Goal: Subscribe to service/newsletter

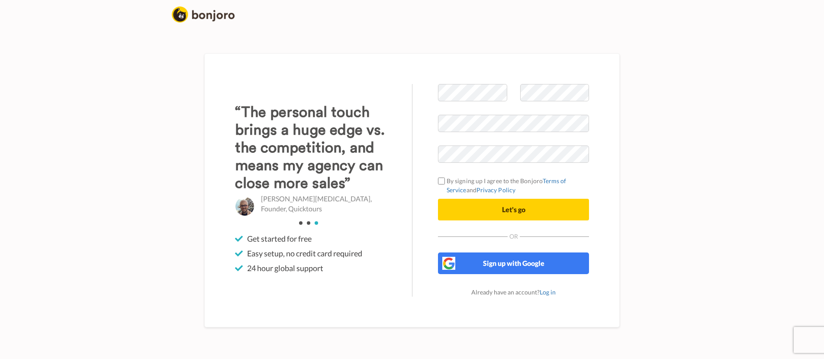
click at [274, 212] on p "Daniel Nix, Founder, Quicktours" at bounding box center [323, 204] width 125 height 20
click at [276, 212] on div "“The results of our Bonjoro video emails so far has been $16,200 extra sales wi…" at bounding box center [310, 163] width 151 height 121
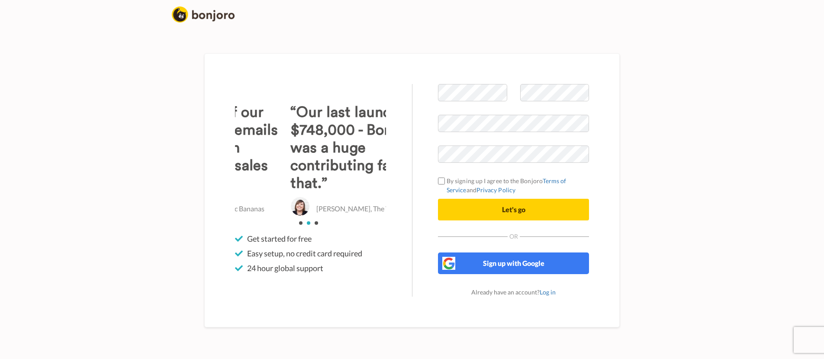
click at [290, 212] on img at bounding box center [299, 205] width 19 height 19
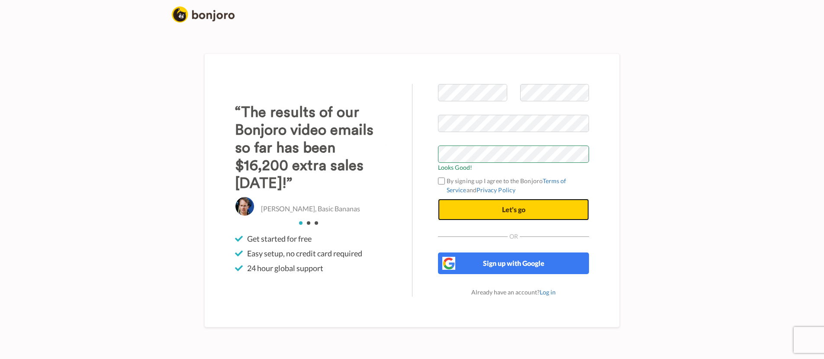
click at [511, 206] on span "Let's go" at bounding box center [513, 209] width 23 height 8
click at [524, 209] on span "Let's go" at bounding box center [513, 209] width 23 height 8
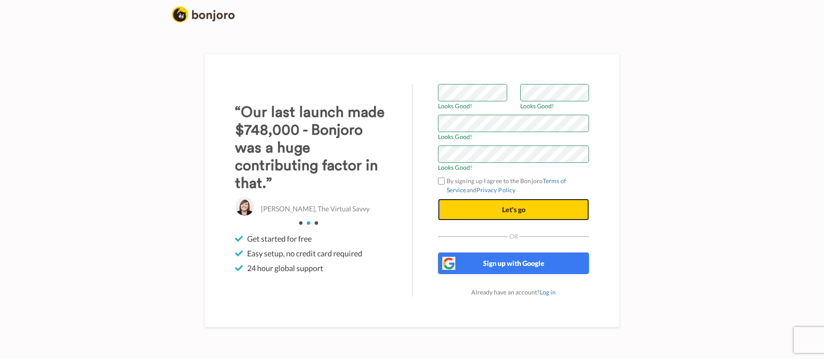
click at [521, 210] on span "Let's go" at bounding box center [513, 209] width 23 height 8
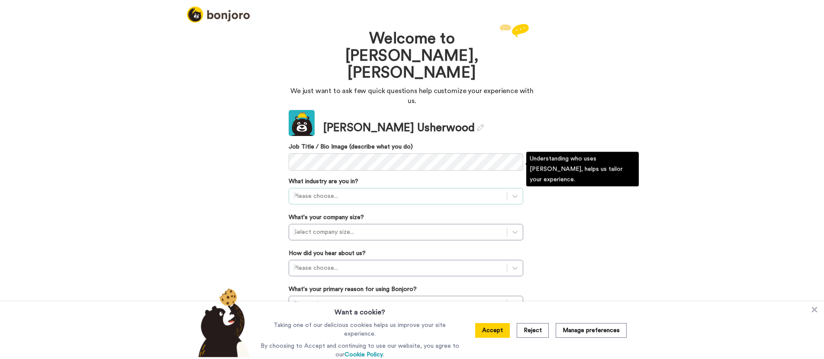
click at [328, 191] on div at bounding box center [397, 196] width 209 height 10
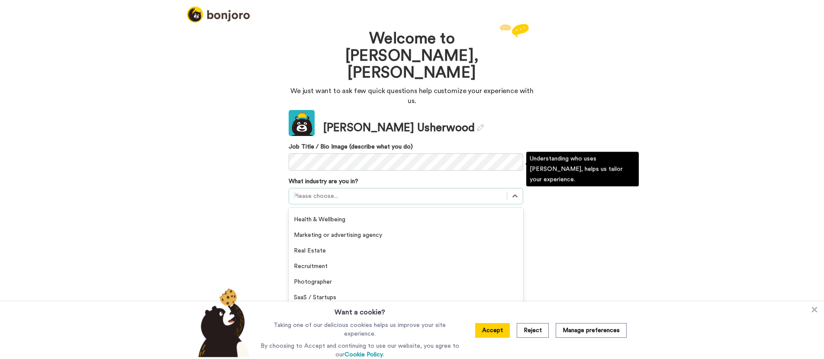
scroll to position [139, 0]
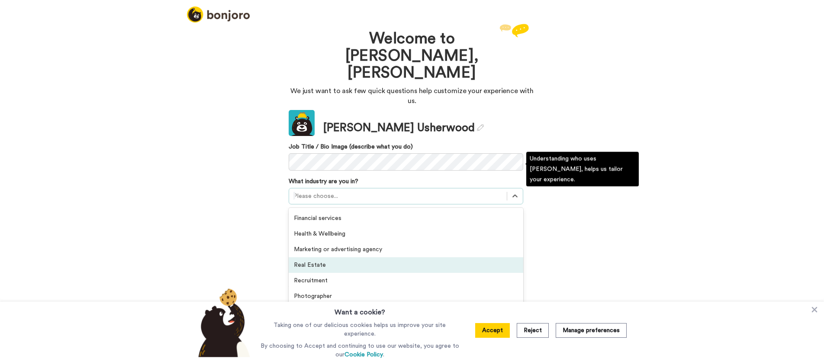
click at [310, 257] on div "Real Estate" at bounding box center [406, 265] width 235 height 16
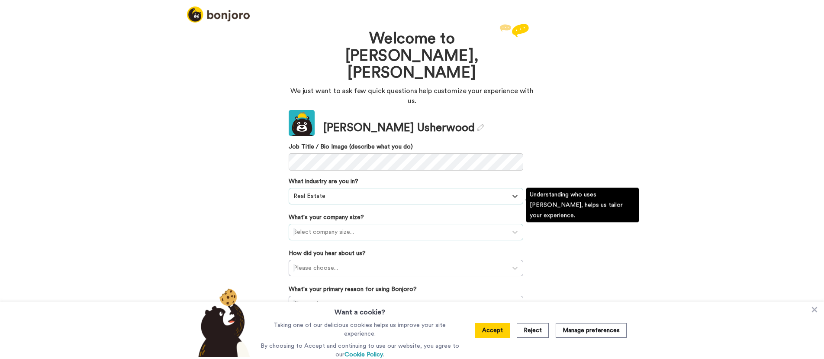
click at [346, 227] on div at bounding box center [397, 232] width 209 height 10
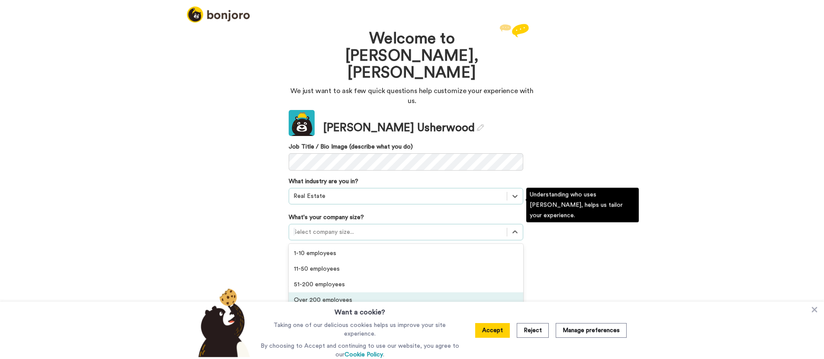
click at [346, 292] on div "Over 200 employees" at bounding box center [406, 300] width 235 height 16
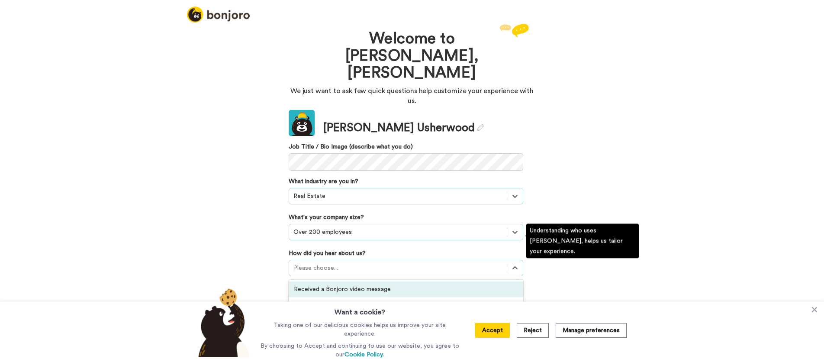
click at [369, 263] on div at bounding box center [397, 268] width 209 height 10
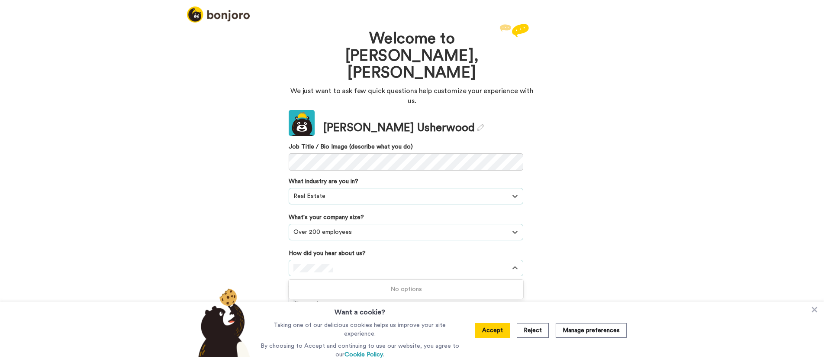
click at [601, 93] on div "Welcome to [PERSON_NAME], [PERSON_NAME] We just want to ask few quick questions…" at bounding box center [412, 190] width 824 height 337
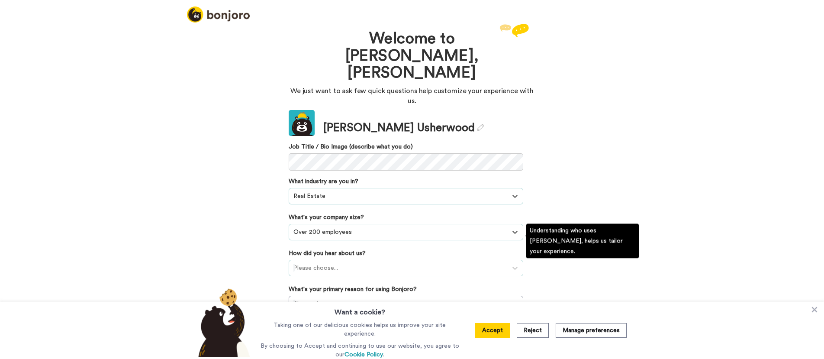
click at [328, 263] on div at bounding box center [397, 268] width 209 height 10
click at [350, 281] on div "Received a Bonjoro video message" at bounding box center [406, 289] width 235 height 16
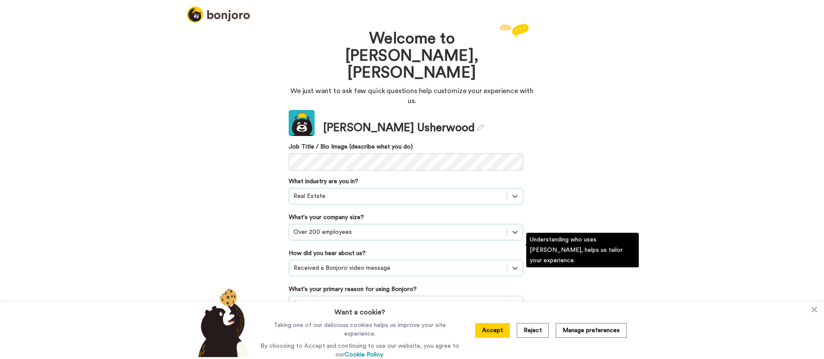
click at [344, 296] on div "option Collecting customer testimonials focused, 1 of 6. 6 results available. U…" at bounding box center [406, 304] width 235 height 16
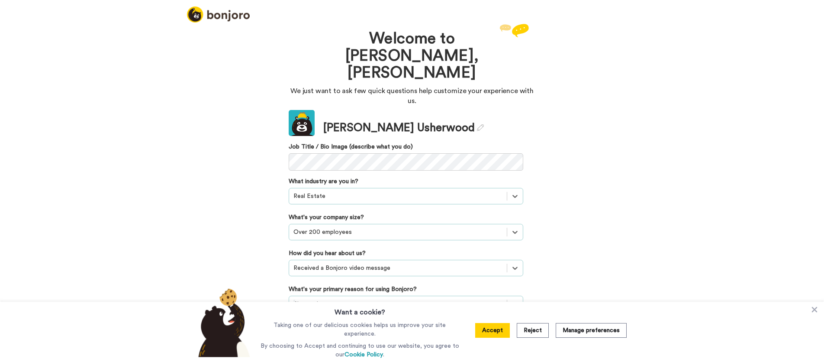
click at [535, 331] on button "Reject" at bounding box center [533, 330] width 32 height 15
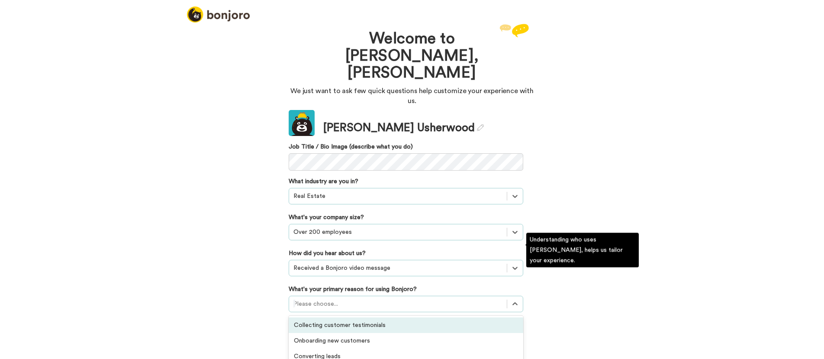
scroll to position [27, 0]
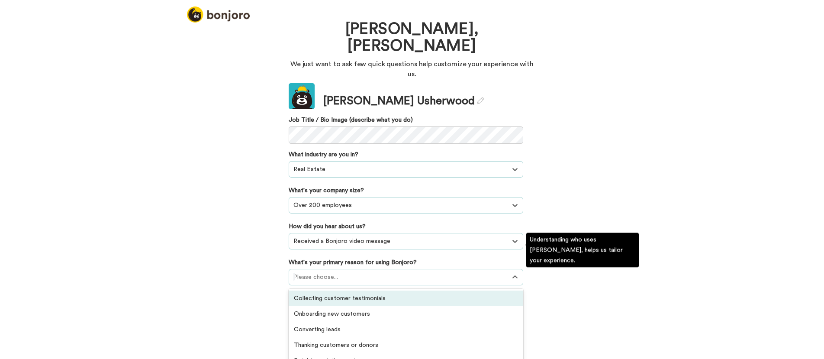
click at [416, 277] on div "option Collecting customer testimonials focused, 1 of 6. 6 results available. U…" at bounding box center [406, 277] width 235 height 16
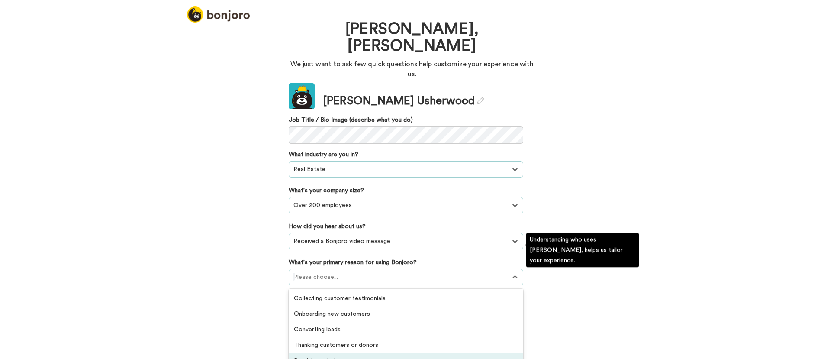
click at [379, 353] on div "Retaining existing customers" at bounding box center [406, 361] width 235 height 16
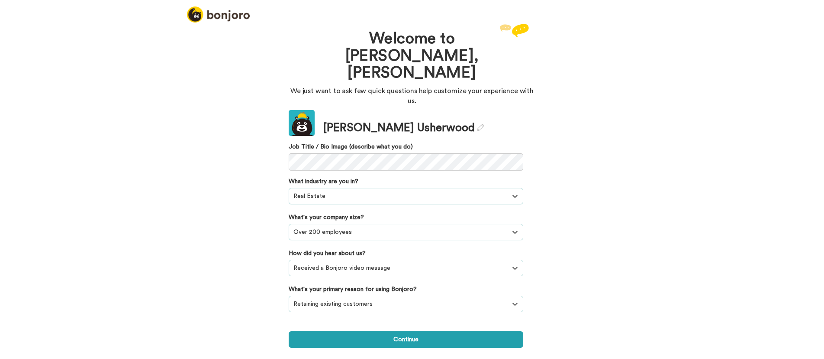
scroll to position [0, 0]
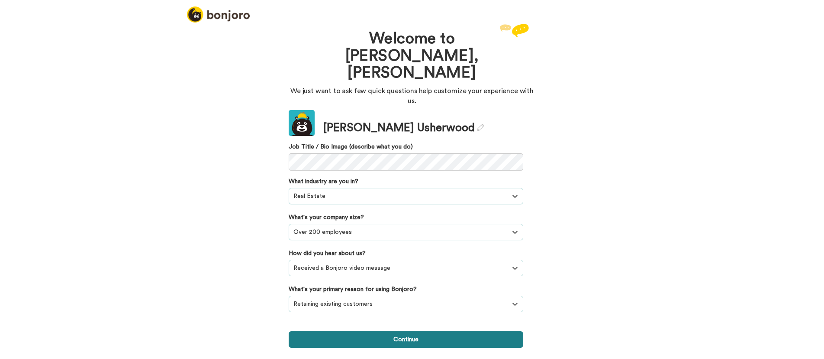
click at [415, 331] on button "Continue" at bounding box center [406, 339] width 235 height 16
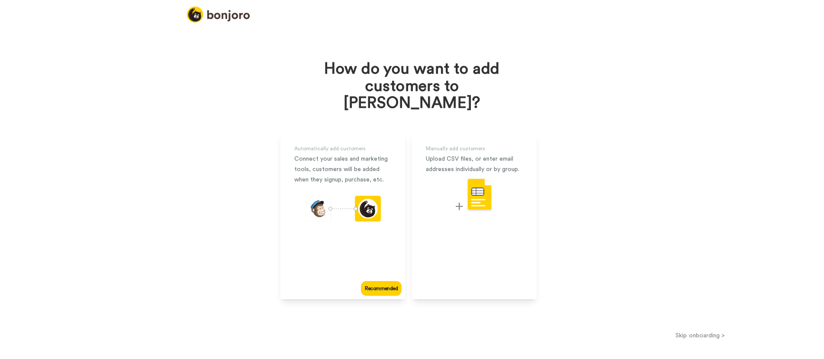
click at [694, 331] on button "Skip onboarding >" at bounding box center [700, 335] width 247 height 9
